Goal: Find specific page/section: Find specific page/section

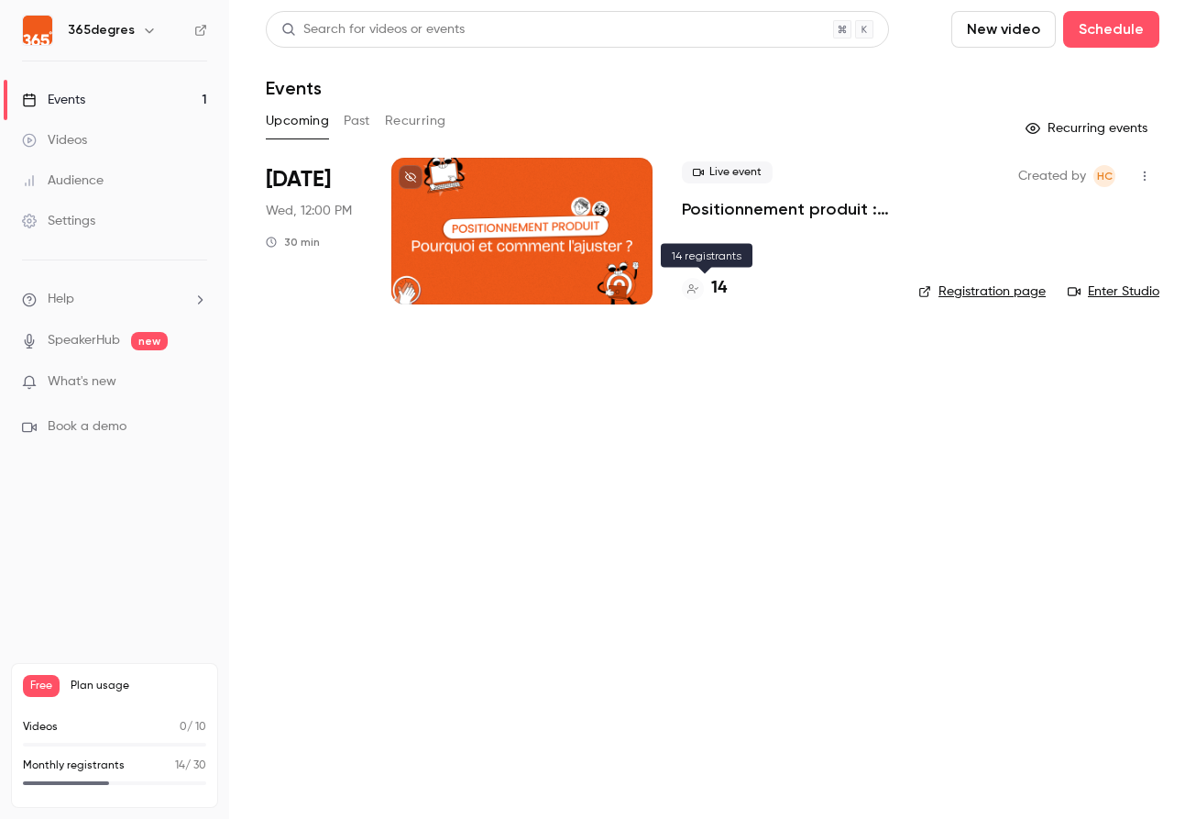
click at [724, 282] on h4 "14" at bounding box center [719, 288] width 16 height 25
